Goal: Task Accomplishment & Management: Use online tool/utility

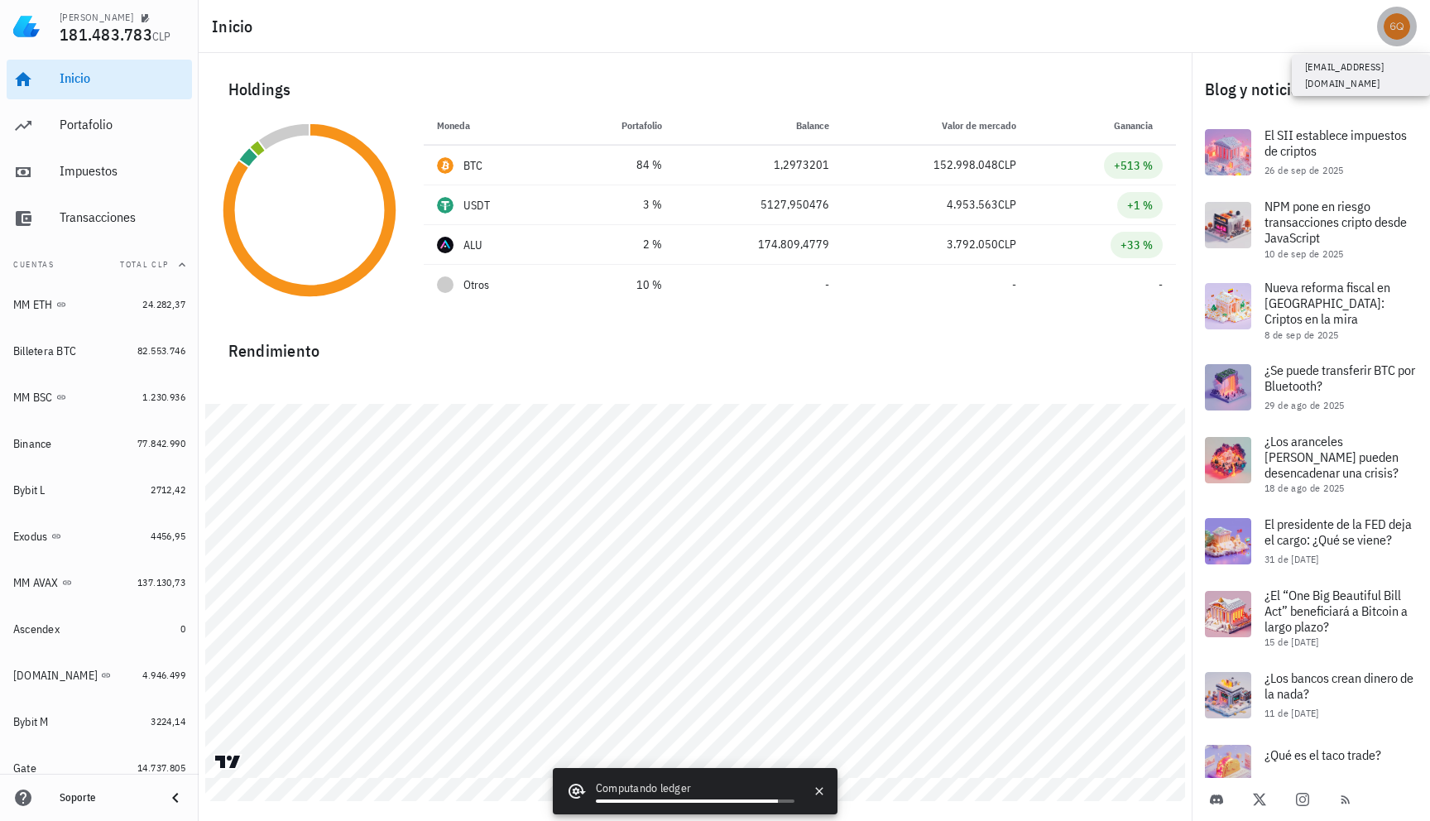
click at [1390, 27] on div "avatar" at bounding box center [1396, 26] width 26 height 26
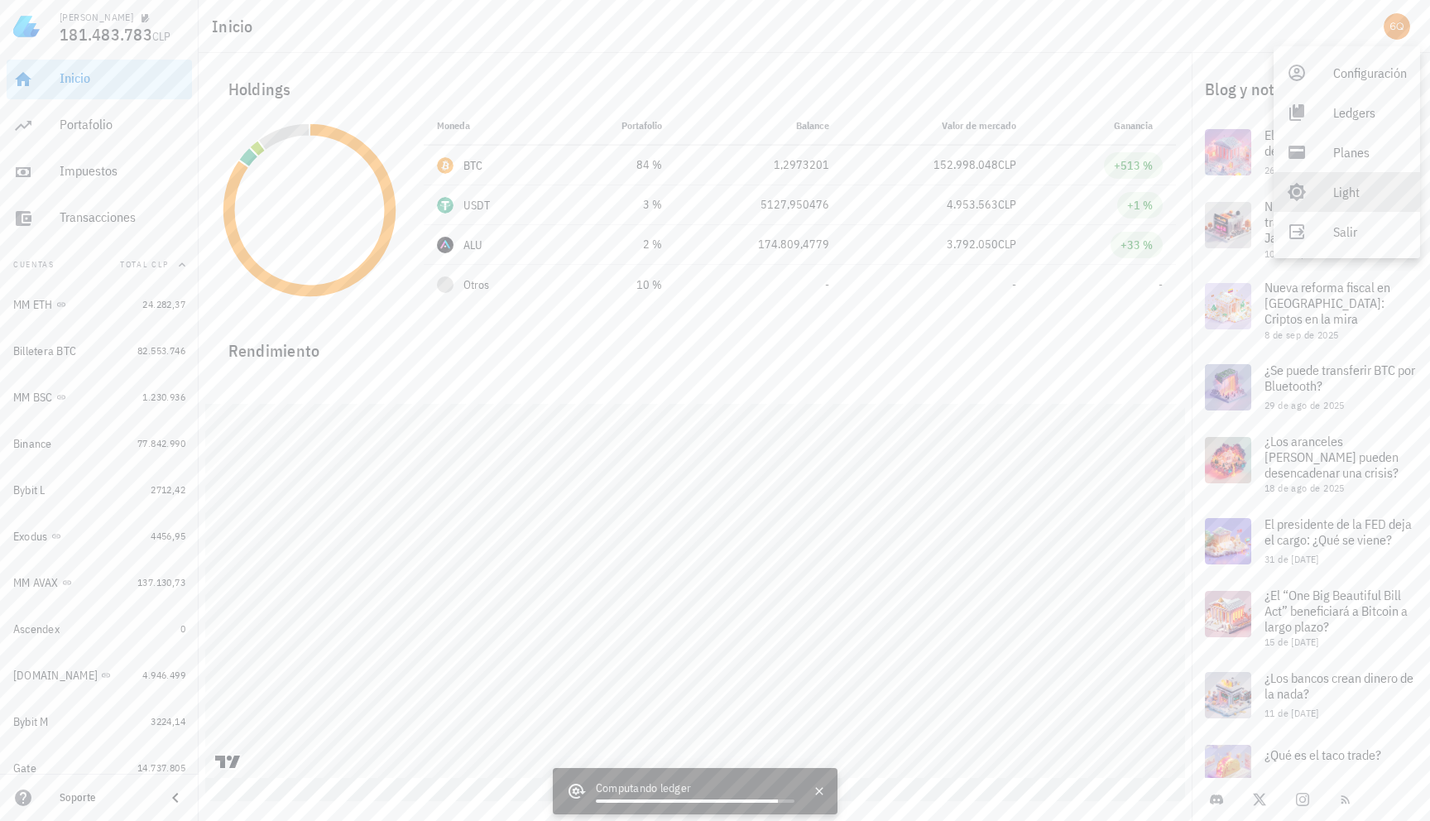
click at [1315, 191] on div "Light" at bounding box center [1346, 192] width 146 height 40
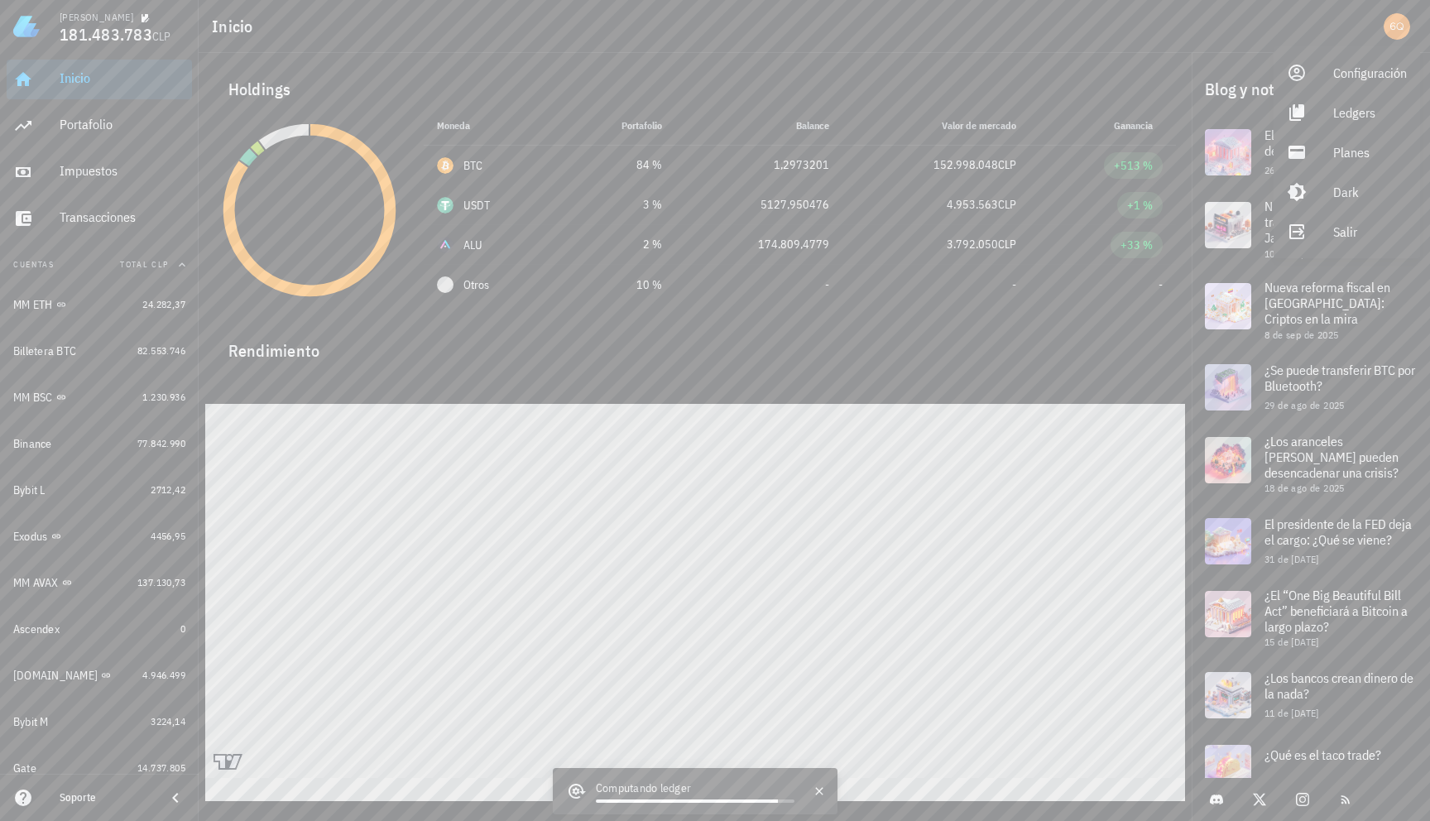
click at [1155, 65] on div "Holdings" at bounding box center [695, 89] width 961 height 53
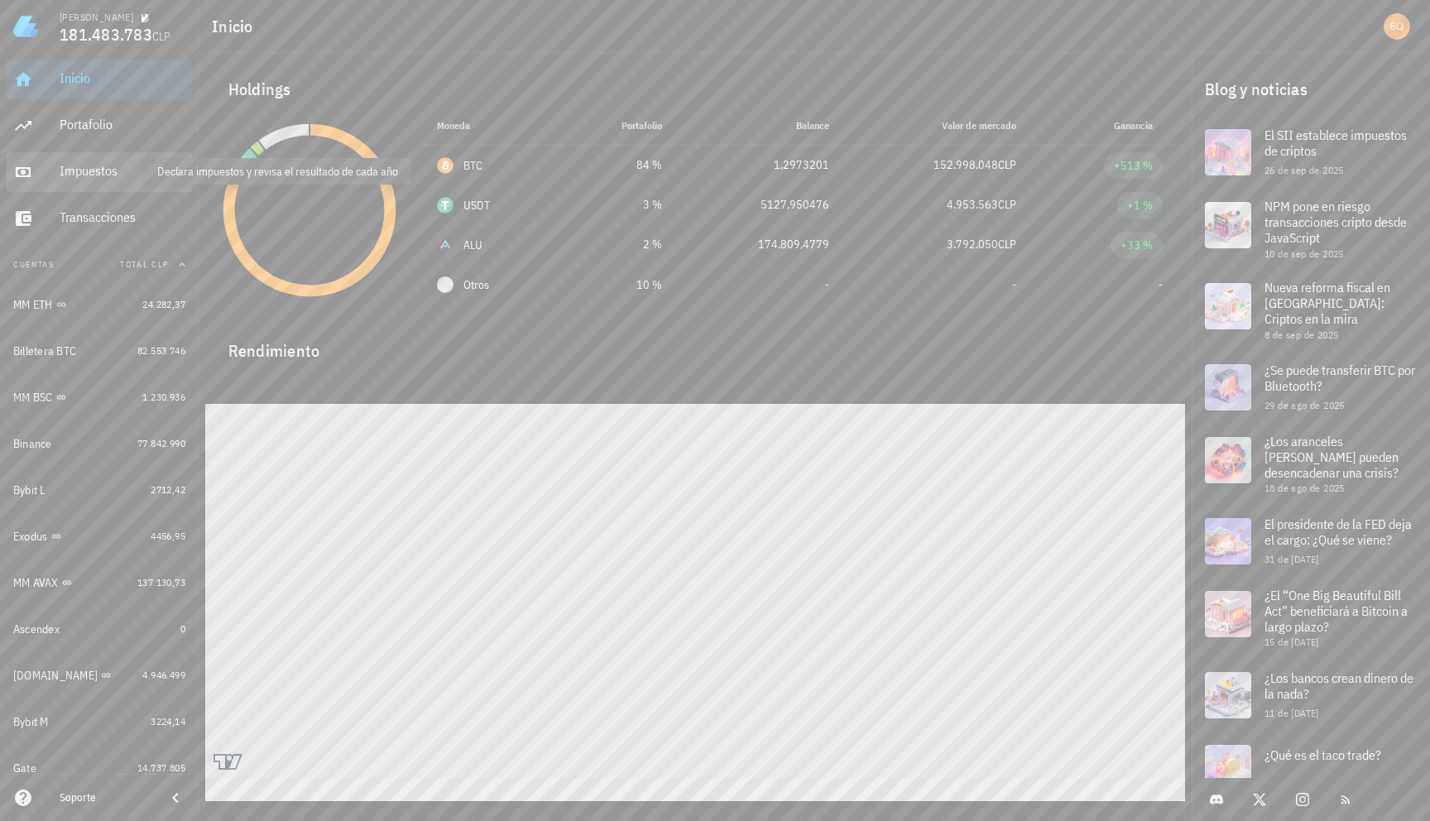
click at [100, 173] on div "Impuestos" at bounding box center [123, 171] width 126 height 16
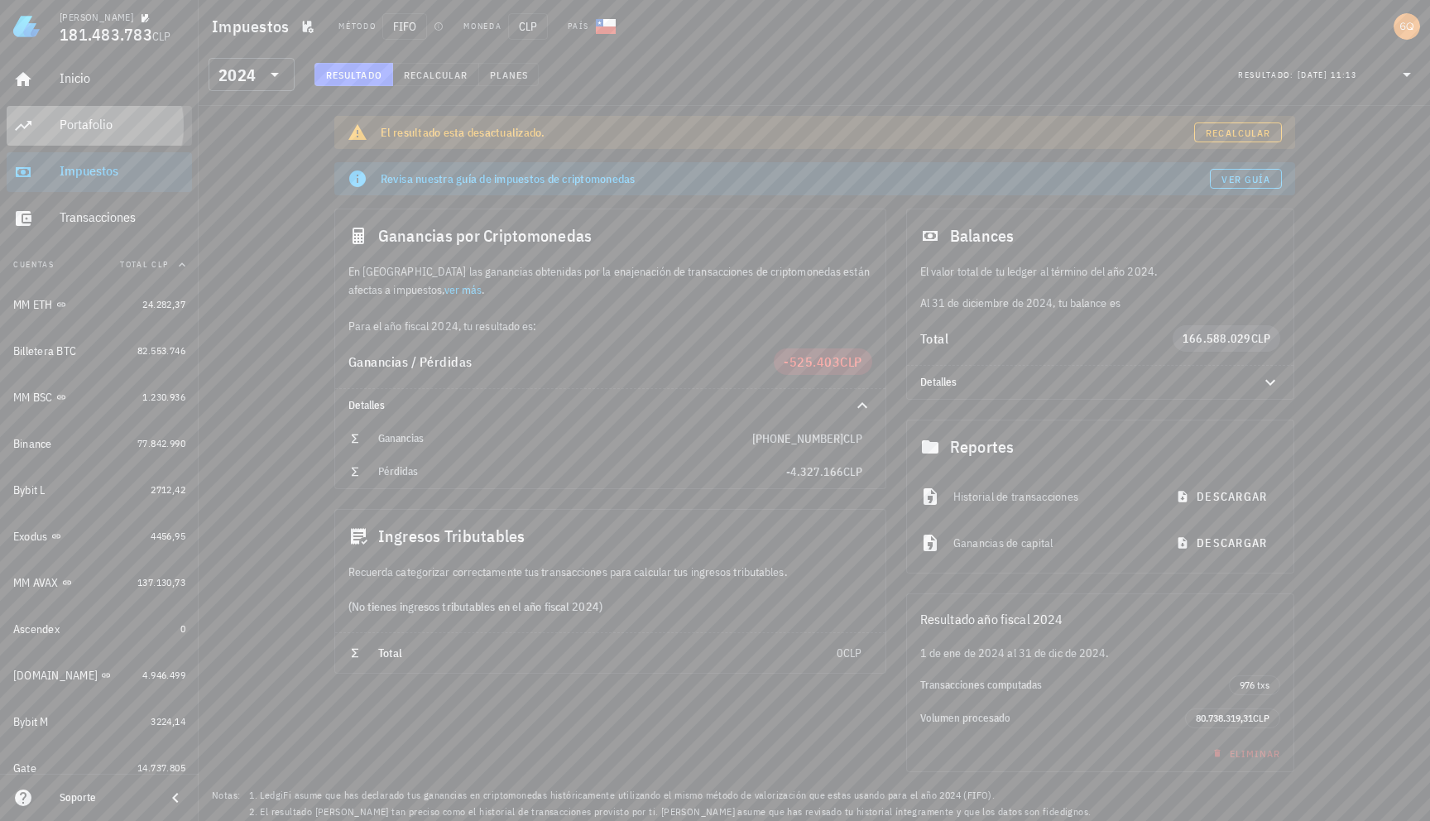
click at [102, 135] on div "Portafolio" at bounding box center [123, 125] width 126 height 37
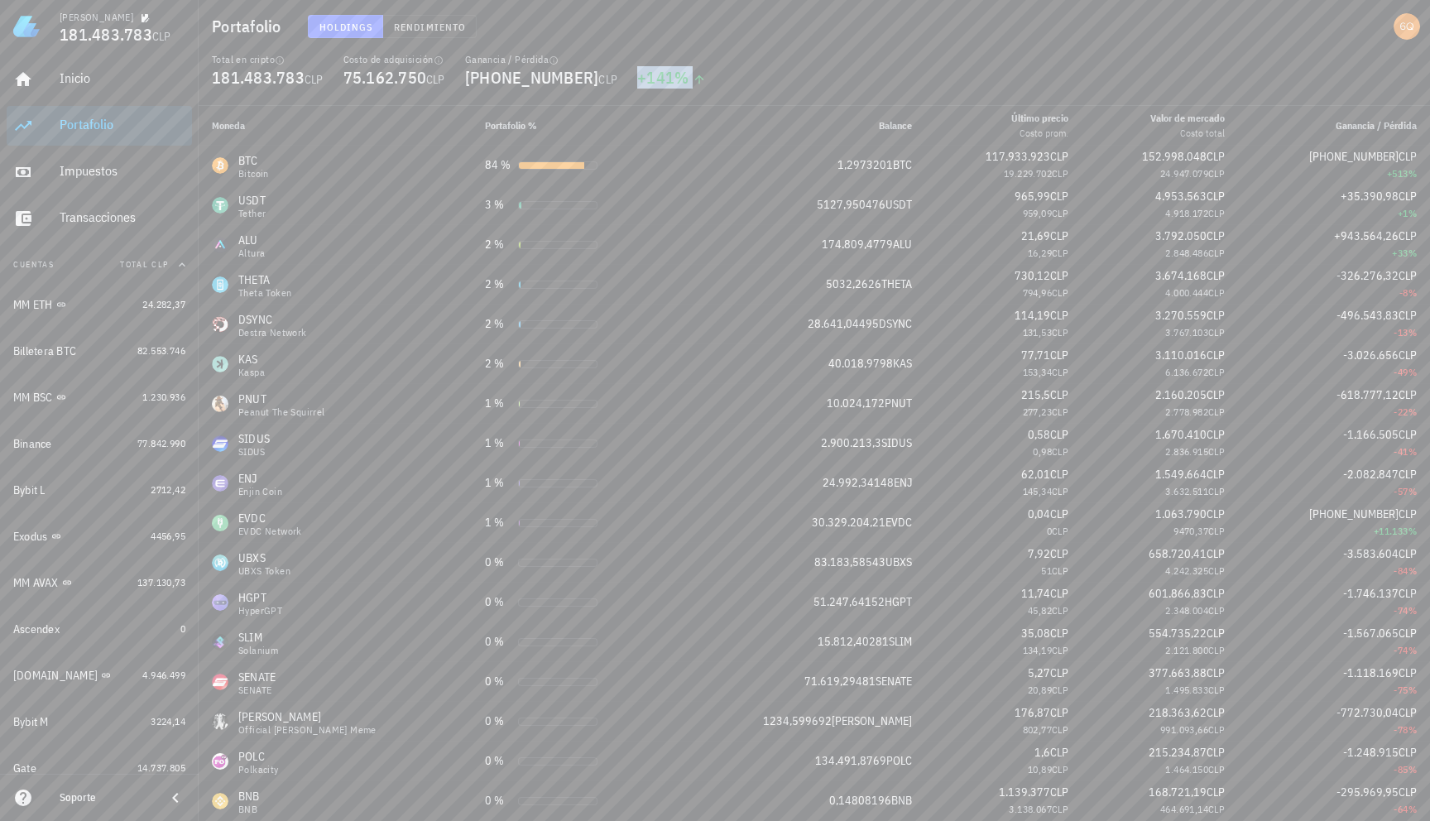
click at [637, 78] on div "+141 %" at bounding box center [671, 77] width 69 height 17
click at [673, 24] on div "Holdings Rendimiento" at bounding box center [620, 26] width 645 height 43
click at [143, 166] on div "Impuestos" at bounding box center [123, 171] width 126 height 16
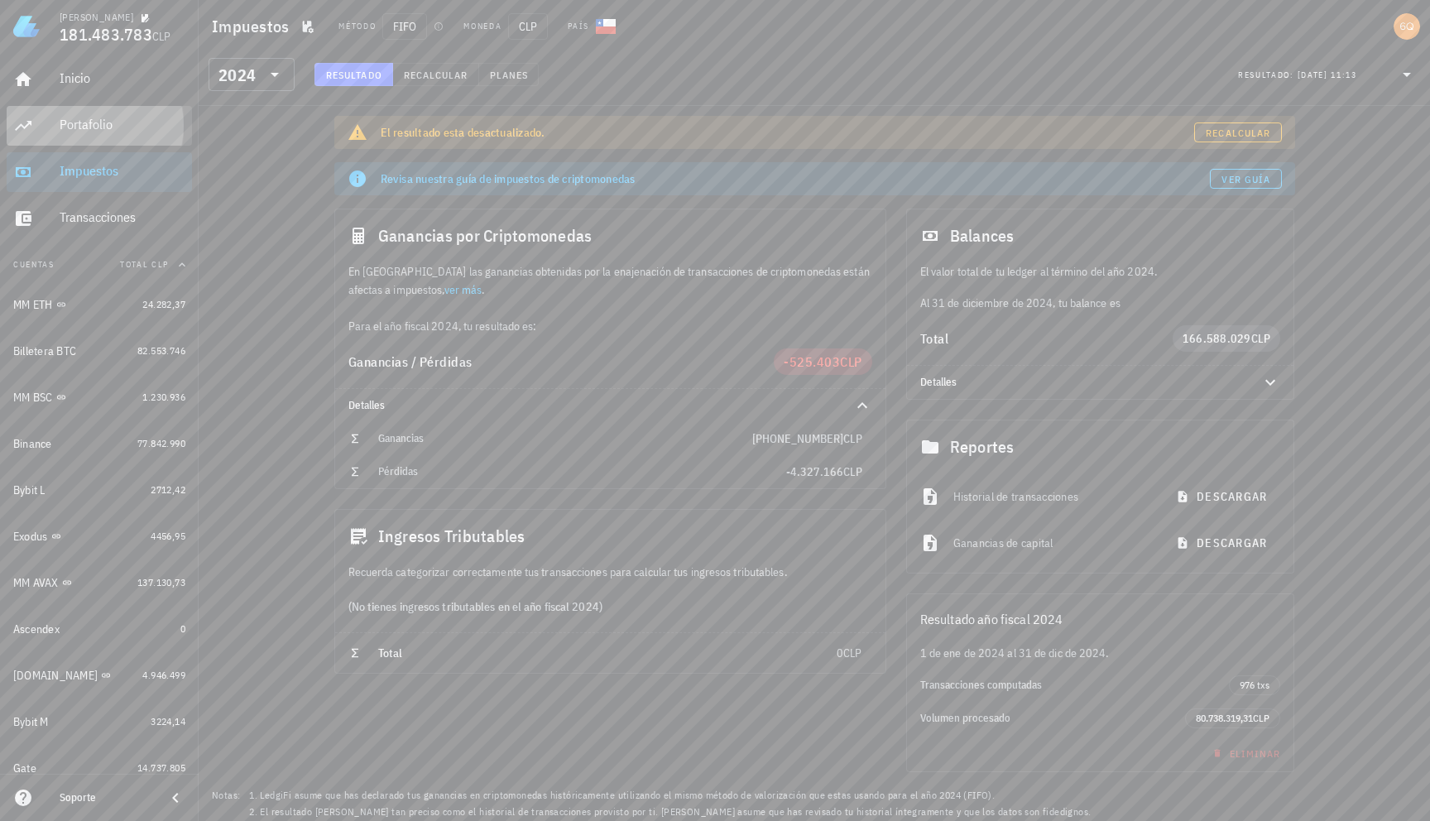
click at [134, 139] on div "Portafolio" at bounding box center [123, 125] width 126 height 37
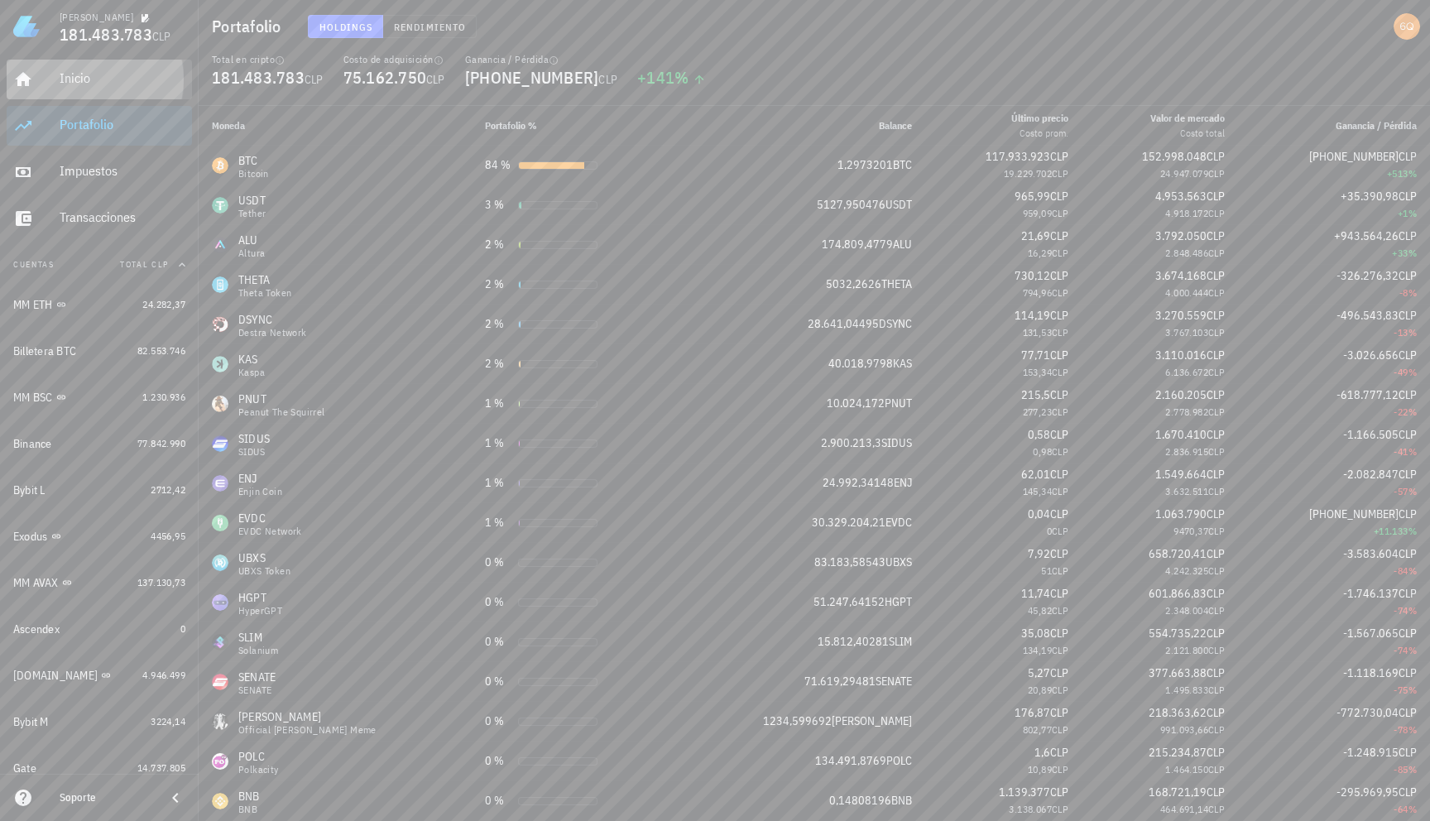
click at [132, 95] on div "Inicio" at bounding box center [123, 78] width 126 height 37
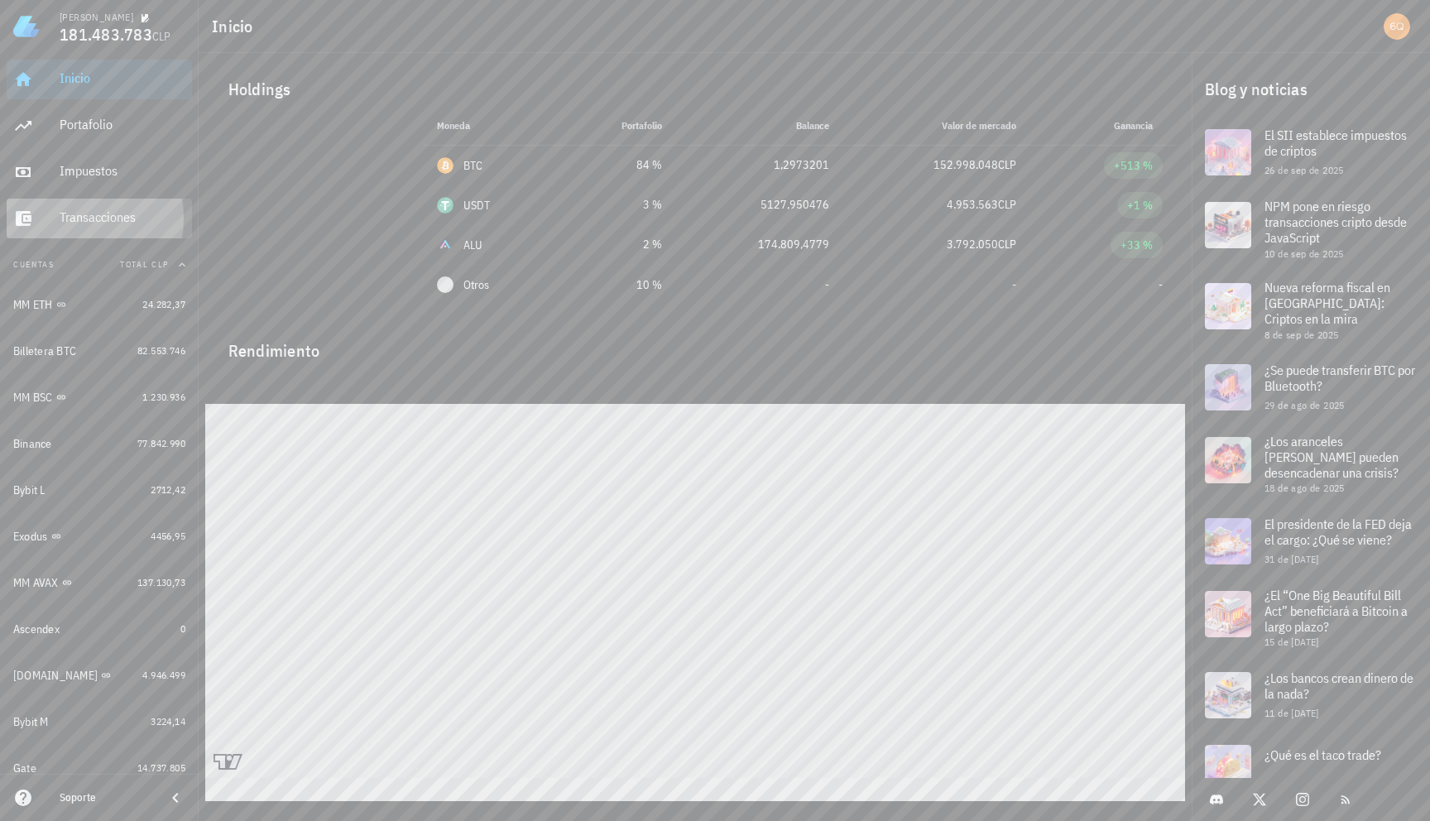
click at [103, 207] on div "Transacciones" at bounding box center [123, 217] width 126 height 37
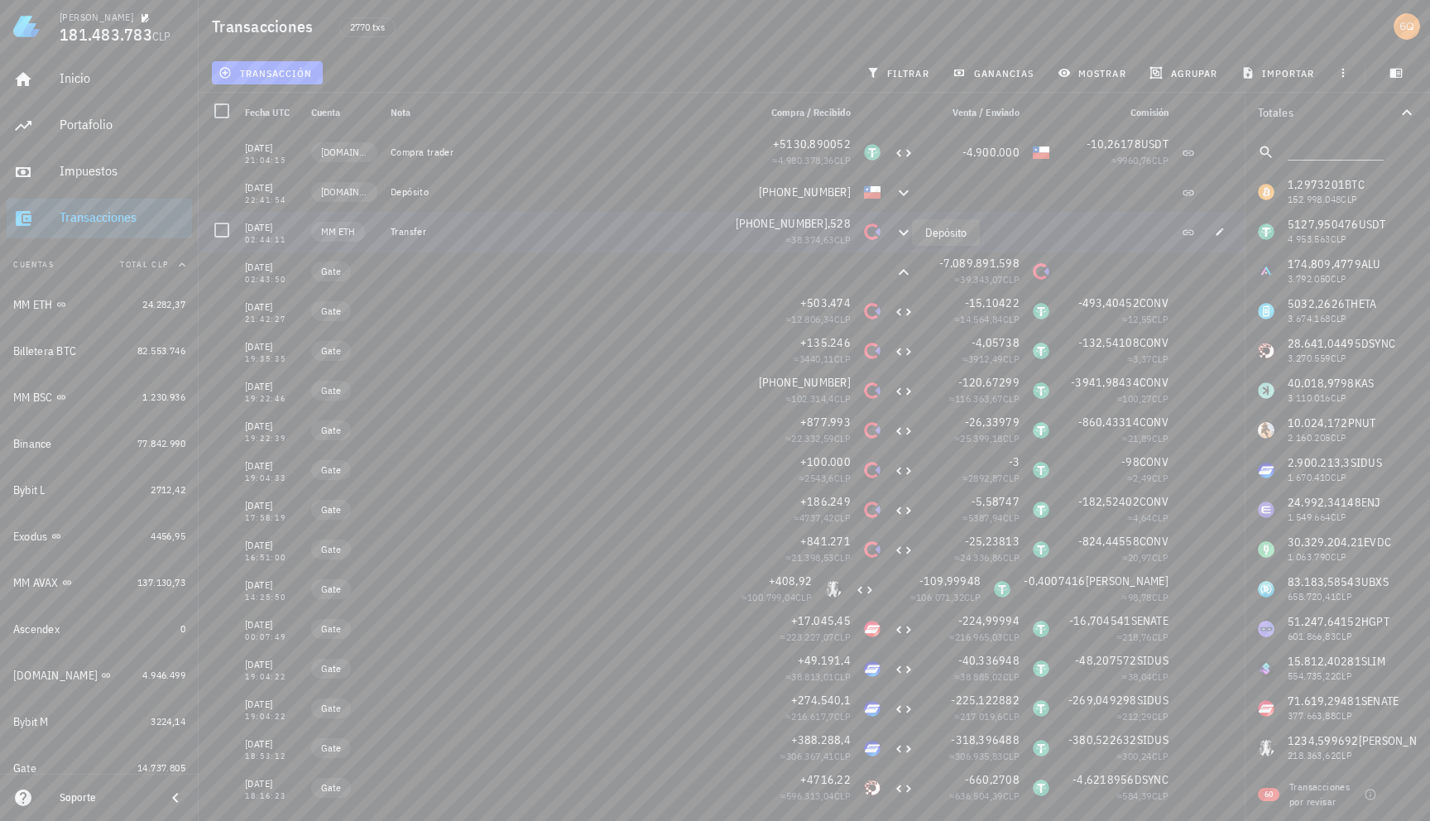
click at [894, 227] on icon at bounding box center [904, 233] width 20 height 20
click at [892, 220] on div at bounding box center [903, 232] width 33 height 40
click at [84, 156] on div "Impuestos" at bounding box center [123, 171] width 126 height 37
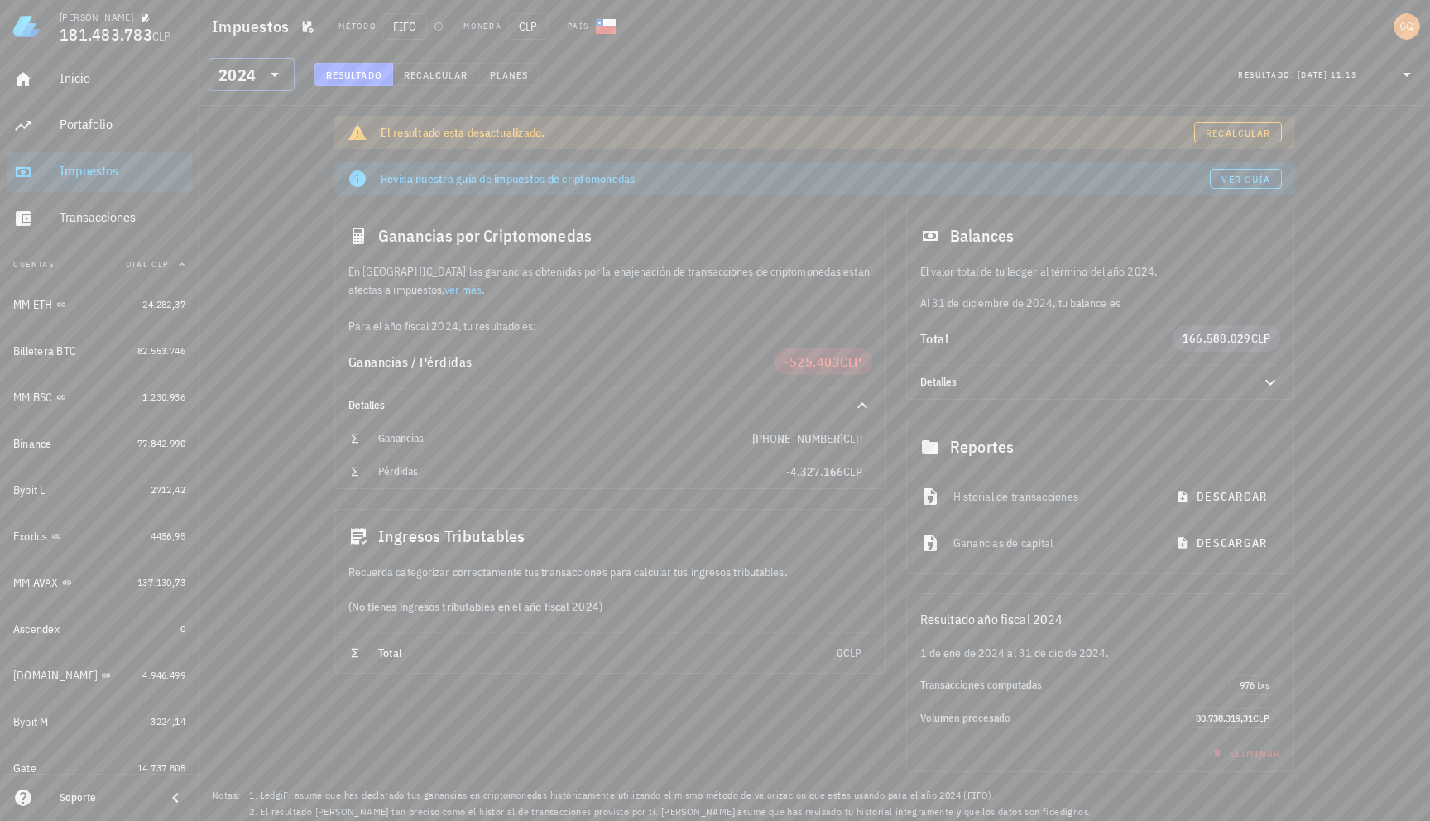
click at [278, 73] on icon at bounding box center [275, 75] width 20 height 20
click at [263, 105] on div "2025" at bounding box center [252, 117] width 60 height 26
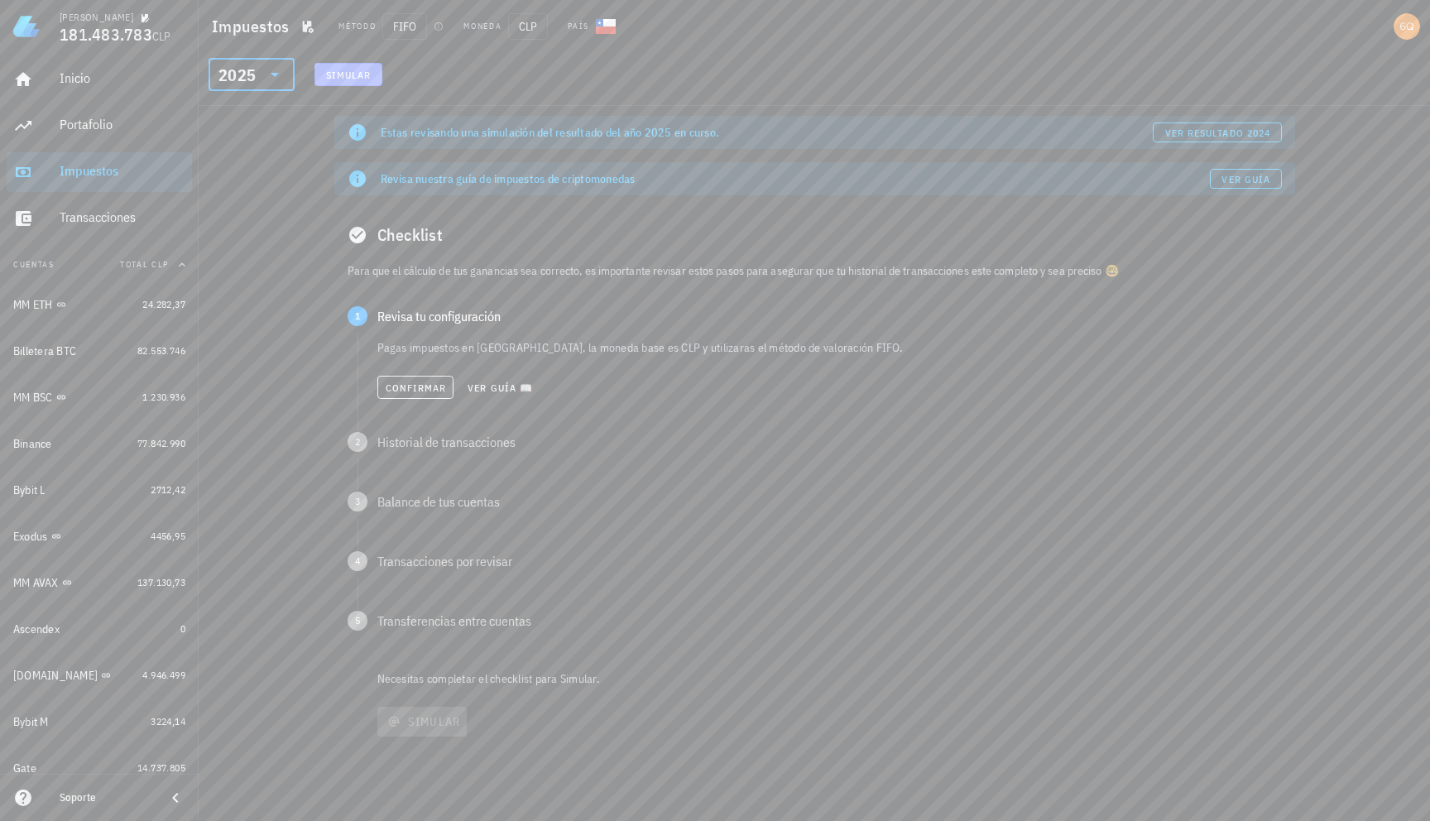
click at [338, 74] on span "Simular" at bounding box center [348, 75] width 46 height 12
click at [420, 386] on span "Confirmar" at bounding box center [416, 387] width 62 height 12
click at [416, 450] on span "Confirmar" at bounding box center [416, 447] width 62 height 12
click at [400, 499] on button "Confirmar" at bounding box center [415, 506] width 77 height 23
click at [419, 571] on span "Confirmar" at bounding box center [416, 566] width 62 height 12
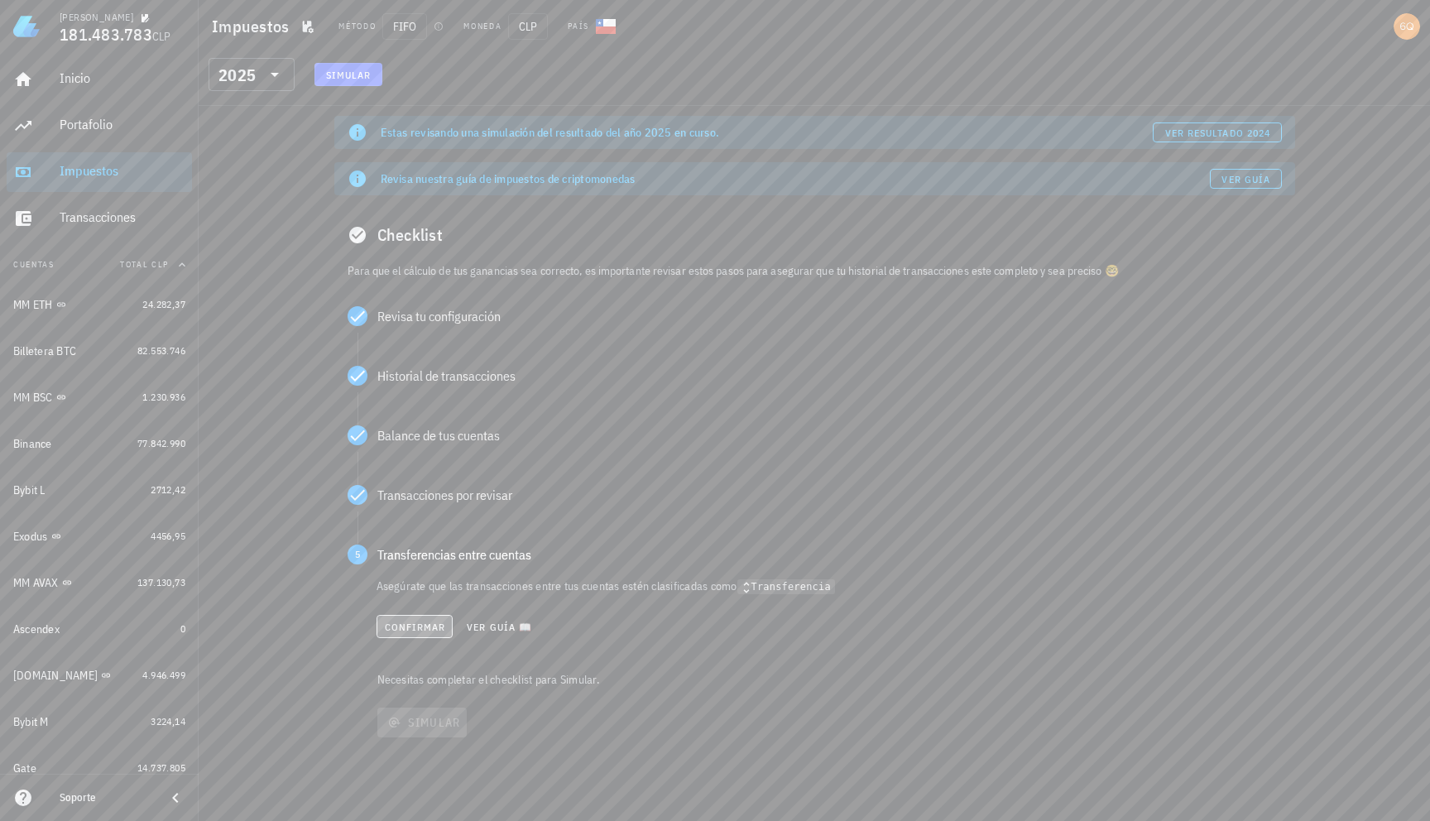
click at [434, 630] on span "Confirmar" at bounding box center [415, 627] width 62 height 12
click at [426, 649] on span "Simular" at bounding box center [422, 655] width 77 height 15
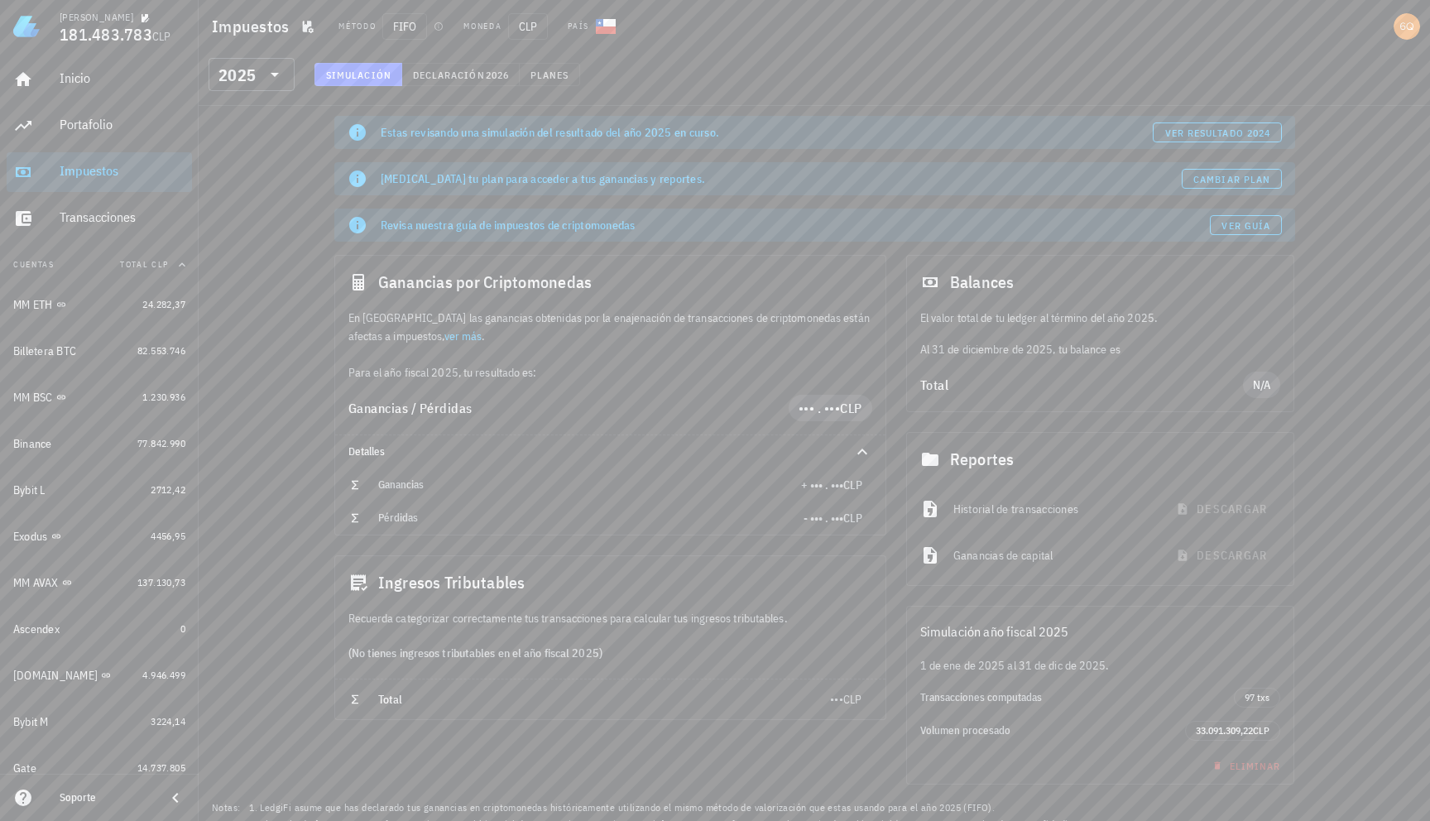
click at [740, 365] on div "En [GEOGRAPHIC_DATA] las ganancias obtenidas por la enajenación de transaccione…" at bounding box center [610, 345] width 550 height 73
